Goal: Information Seeking & Learning: Learn about a topic

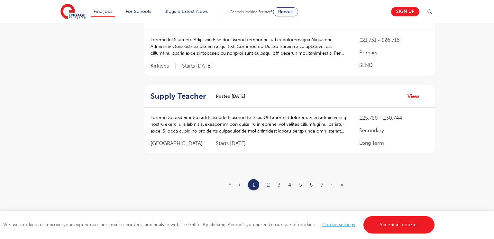
scroll to position [740, 0]
click at [268, 188] on link "2" at bounding box center [268, 185] width 3 height 6
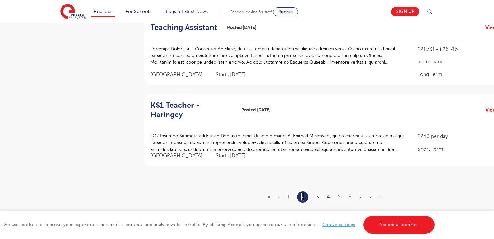
scroll to position [0, 0]
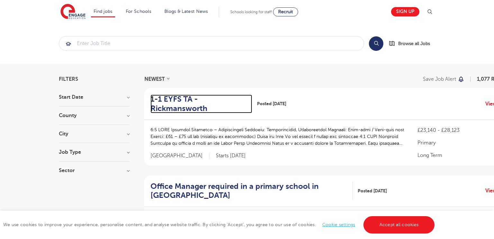
click at [195, 110] on h2 "1-1 EYFS TA - Rickmansworth" at bounding box center [199, 104] width 97 height 19
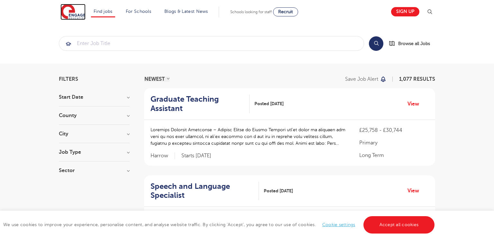
click at [81, 13] on img at bounding box center [72, 12] width 25 height 16
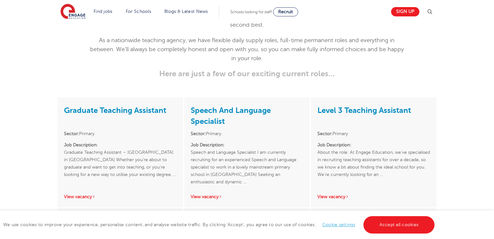
scroll to position [862, 0]
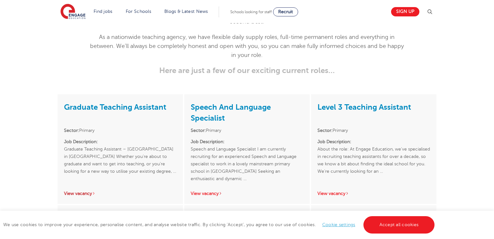
click at [81, 192] on link "View vacancy" at bounding box center [80, 193] width 32 height 5
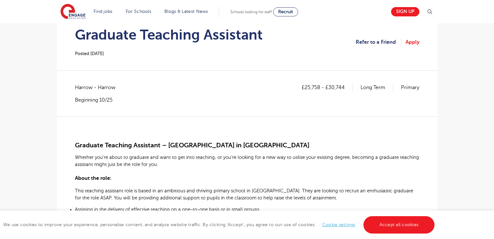
scroll to position [71, 0]
